Goal: Transaction & Acquisition: Purchase product/service

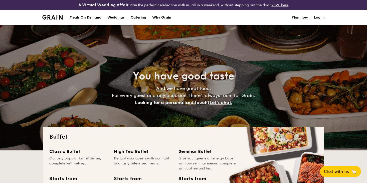
select select
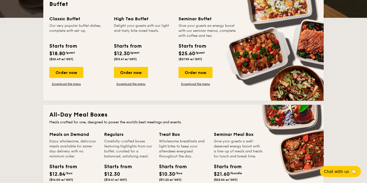
scroll to position [139, 0]
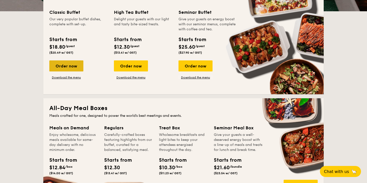
click at [74, 63] on div "Order now" at bounding box center [66, 65] width 34 height 11
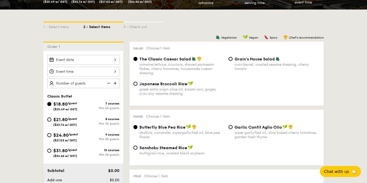
scroll to position [114, 0]
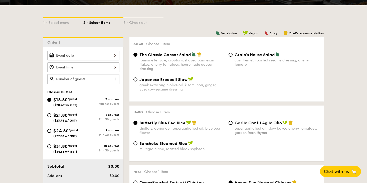
click at [151, 83] on div "Japanese Broccoli Slaw greek extra virgin olive oil, kizami nori, ginger, yuzu …" at bounding box center [181, 84] width 85 height 15
click at [137, 81] on input "Japanese Broccoli Slaw greek extra virgin olive oil, kizami nori, ginger, yuzu …" at bounding box center [135, 79] width 4 height 4
radio input "true"
click at [247, 57] on span "Grain's House Salad" at bounding box center [254, 54] width 40 height 5
click at [232, 57] on input "Grain's House Salad corn kernel, roasted sesame dressing, cherry tomato" at bounding box center [230, 55] width 4 height 4
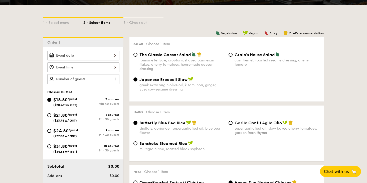
radio input "true"
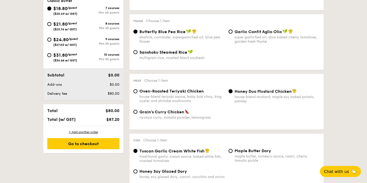
scroll to position [205, 0]
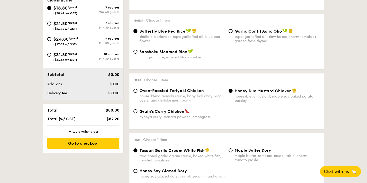
click at [204, 95] on div "house-blend teriyaki sauce, baby bok choy, king oyster and shiitake mushrooms" at bounding box center [181, 98] width 85 height 9
click at [137, 93] on input "Oven-Roasted Teriyaki Chicken house-blend teriyaki sauce, baby bok choy, king o…" at bounding box center [135, 91] width 4 height 4
radio input "true"
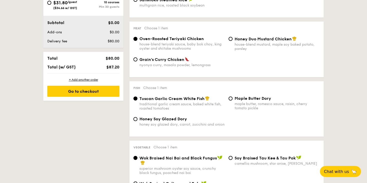
scroll to position [258, 0]
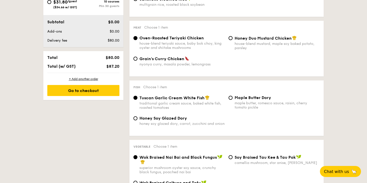
click at [250, 48] on div "house-blend mustard, maple soy baked potato, parsley" at bounding box center [276, 46] width 85 height 9
click at [232, 40] on input "Honey Duo Mustard Chicken house-blend mustard, maple soy baked potato, parsley" at bounding box center [230, 38] width 4 height 4
radio input "true"
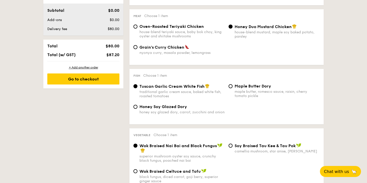
scroll to position [271, 0]
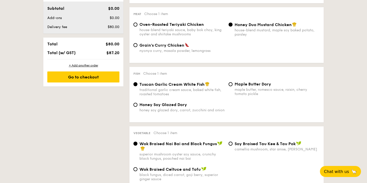
click at [212, 28] on div "house-blend teriyaki sauce, baby bok choy, king oyster and shiitake mushrooms" at bounding box center [181, 32] width 85 height 9
click at [137, 27] on input "Oven-Roasted Teriyaki Chicken house-blend teriyaki sauce, baby bok choy, king o…" at bounding box center [135, 25] width 4 height 4
radio input "true"
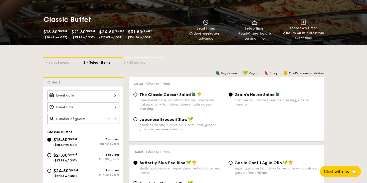
scroll to position [80, 0]
